Goal: Use online tool/utility: Utilize a website feature to perform a specific function

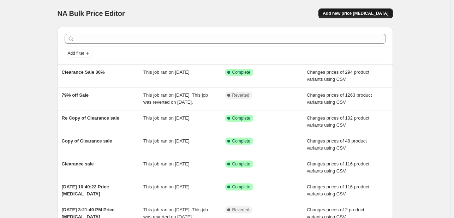
click at [362, 16] on span "Add new price change job" at bounding box center [356, 14] width 66 height 6
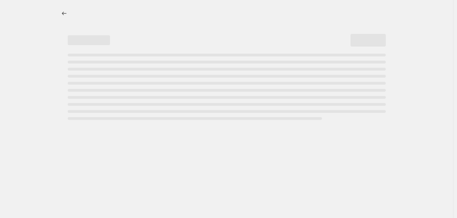
select select "percentage"
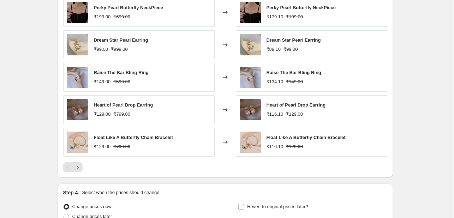
scroll to position [416, 0]
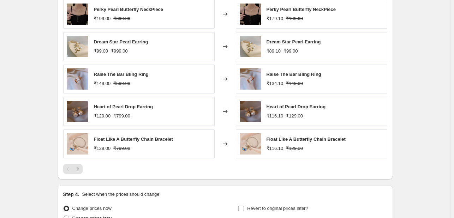
drag, startPoint x: 30, startPoint y: 5, endPoint x: 11, endPoint y: 2, distance: 19.3
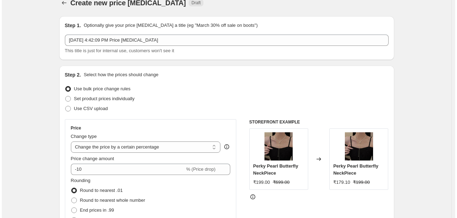
scroll to position [0, 0]
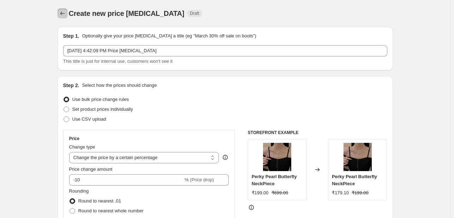
click at [63, 13] on icon "Price change jobs" at bounding box center [62, 14] width 5 height 4
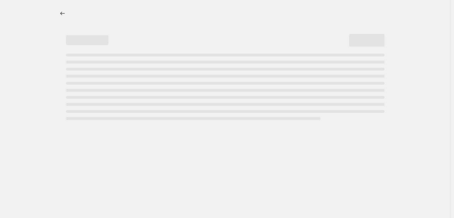
select select "percentage"
